Goal: Find specific page/section: Find specific page/section

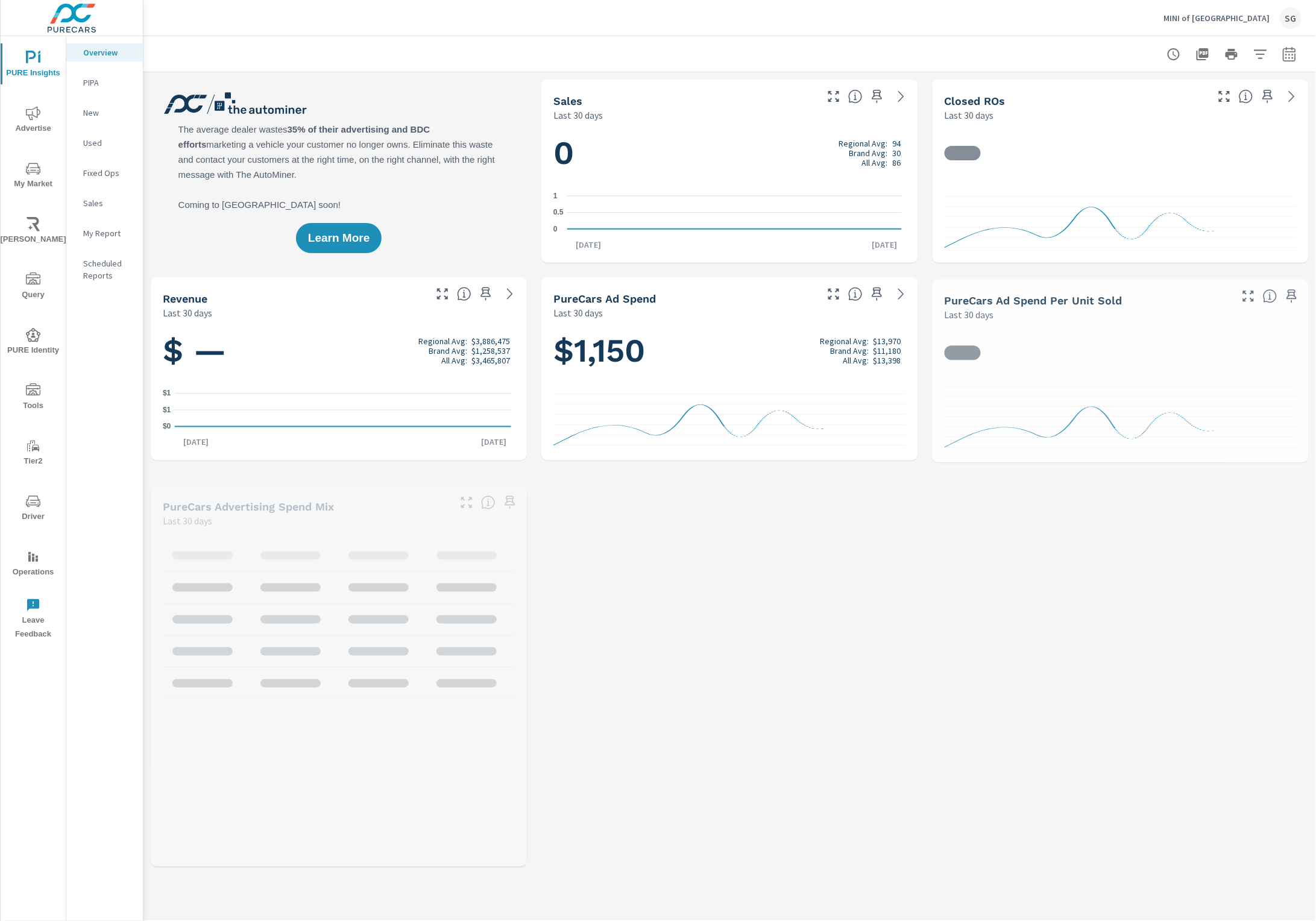
click at [43, 391] on span "Tools" at bounding box center [33, 398] width 58 height 29
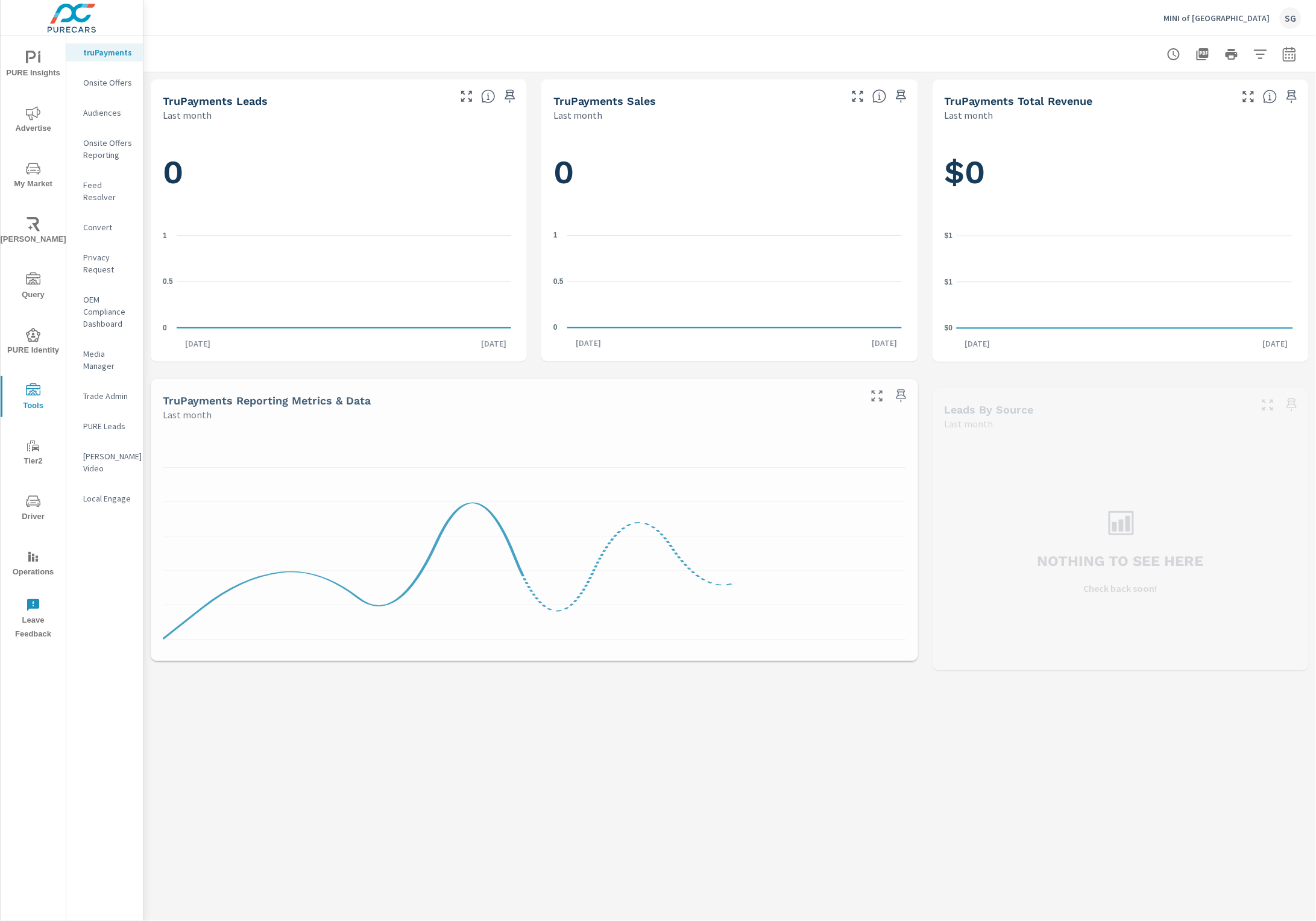
click at [114, 190] on p "Feed Resolver" at bounding box center [109, 191] width 50 height 24
